Goal: Task Accomplishment & Management: Use online tool/utility

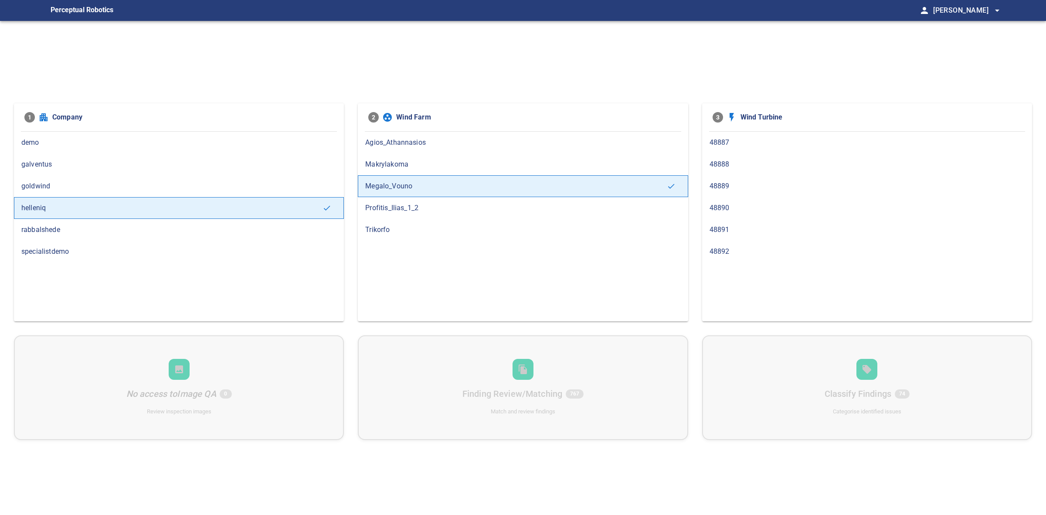
click at [138, 213] on span "helleniq" at bounding box center [171, 208] width 301 height 10
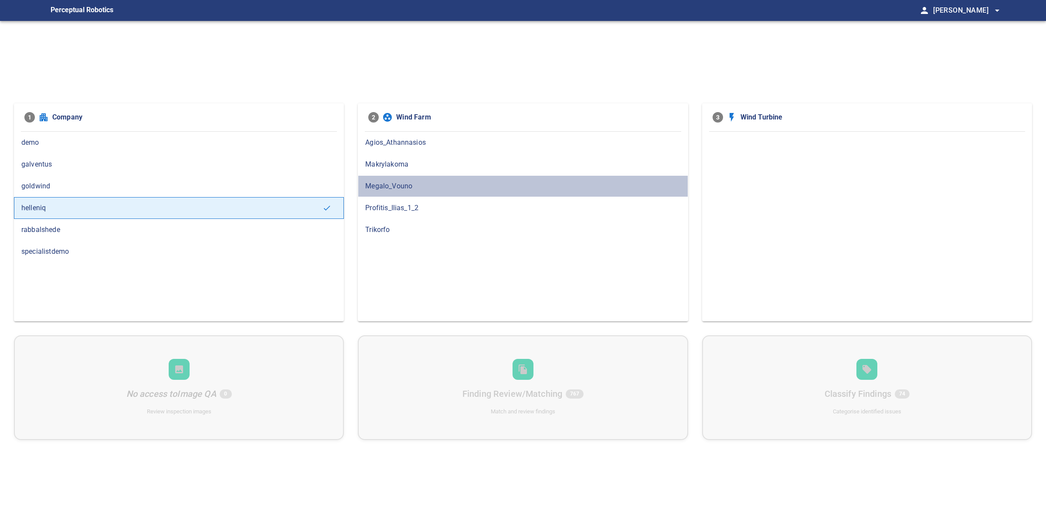
click at [437, 190] on span "Megalo_Vouno" at bounding box center [522, 186] width 315 height 10
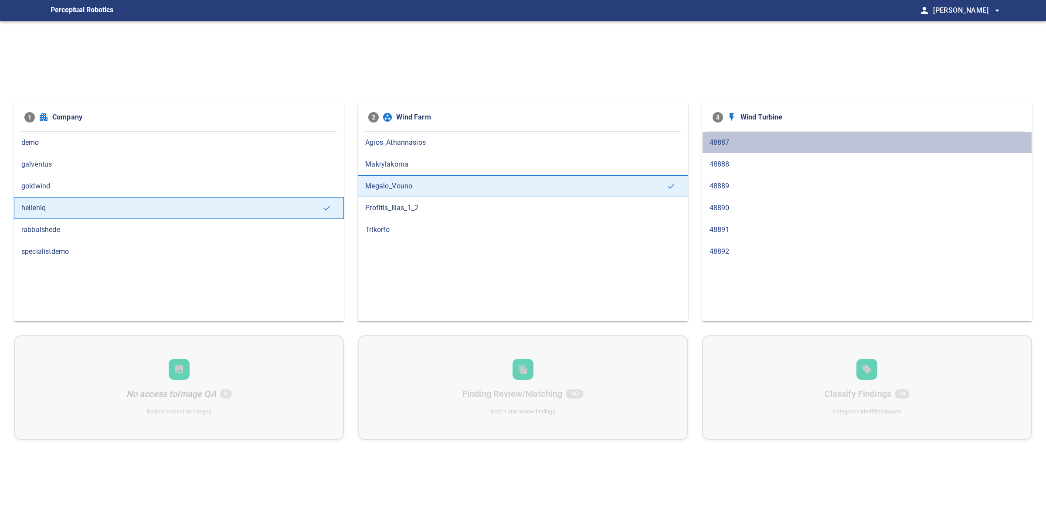
click at [717, 148] on div "48887" at bounding box center [867, 143] width 330 height 22
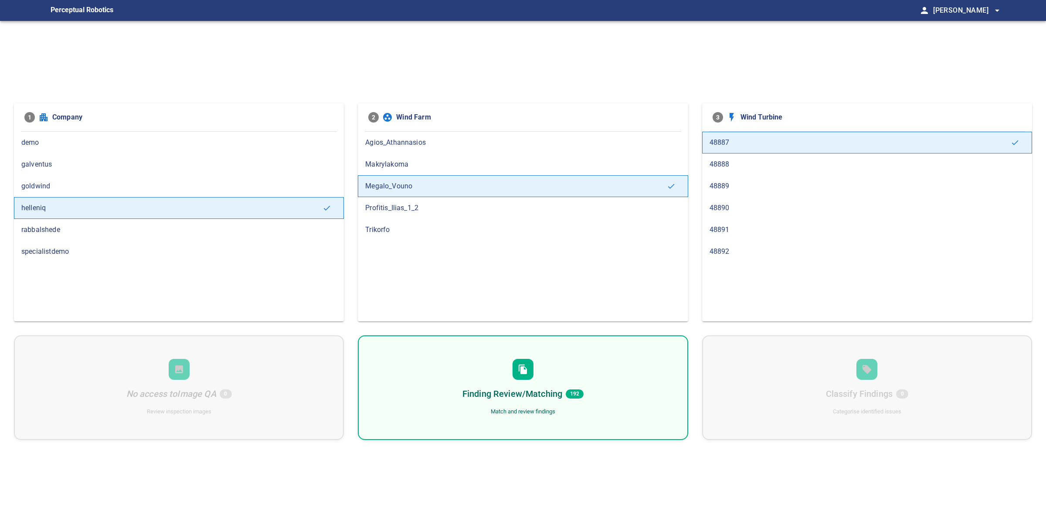
click at [740, 252] on span "48892" at bounding box center [867, 251] width 315 height 10
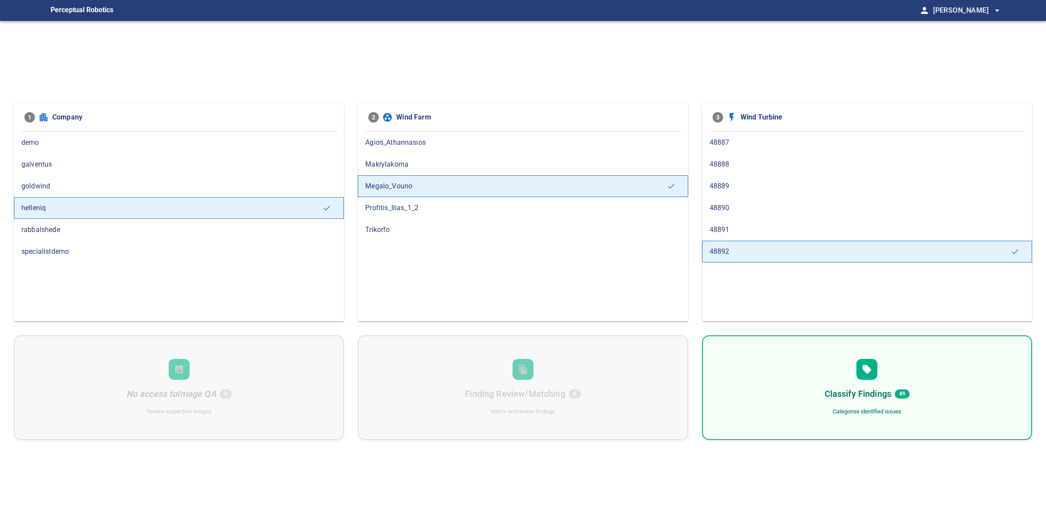
click at [770, 235] on span "48891" at bounding box center [867, 229] width 315 height 10
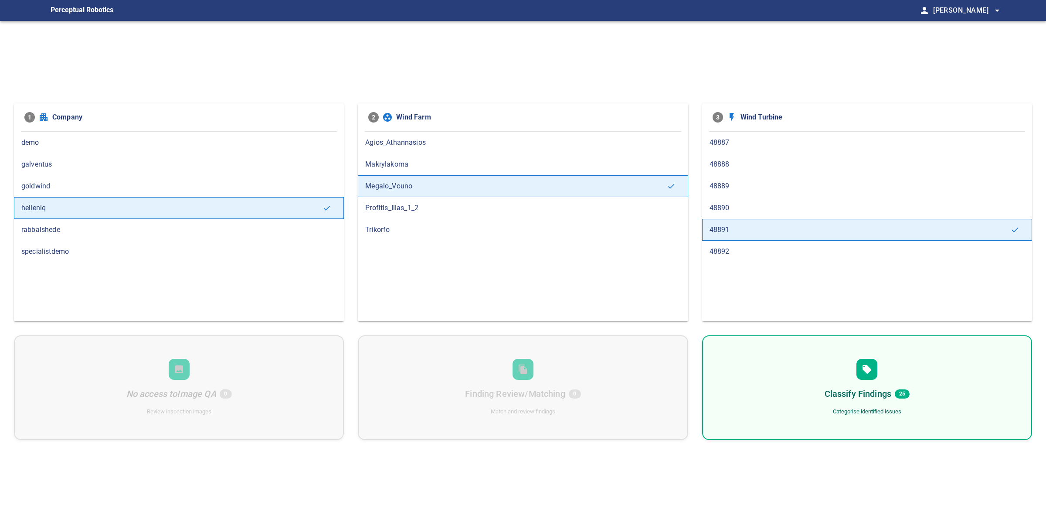
click at [755, 204] on span "48890" at bounding box center [867, 208] width 315 height 10
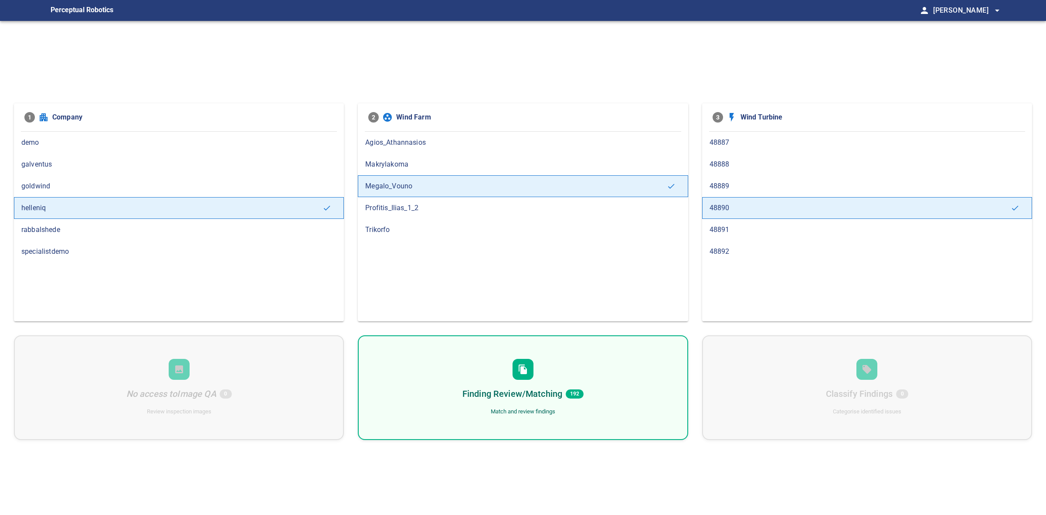
click at [601, 360] on div "Finding Review/Matching 192 Match and review findings" at bounding box center [523, 387] width 330 height 105
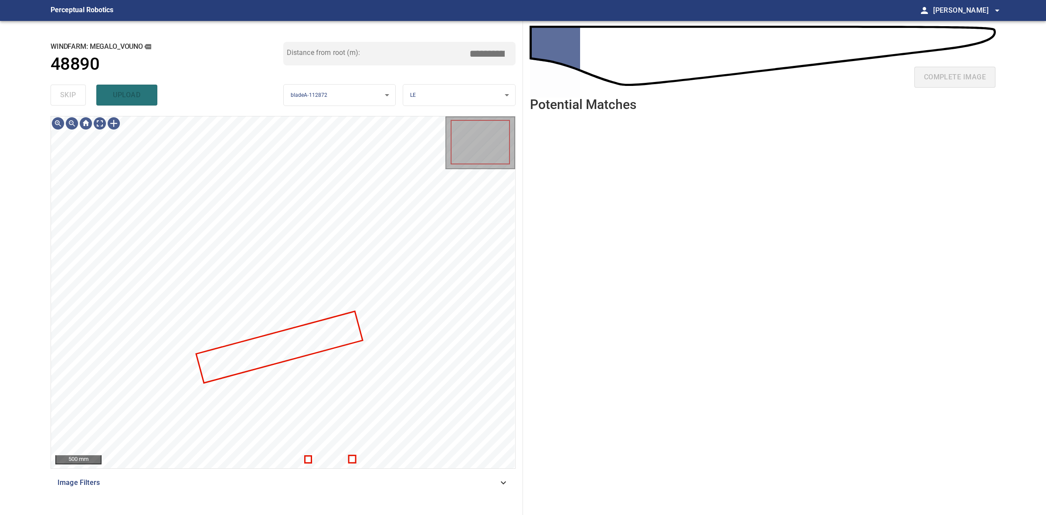
drag, startPoint x: 914, startPoint y: 452, endPoint x: 886, endPoint y: 445, distance: 28.1
click at [911, 451] on ul at bounding box center [762, 310] width 465 height 383
